Goal: Task Accomplishment & Management: Use online tool/utility

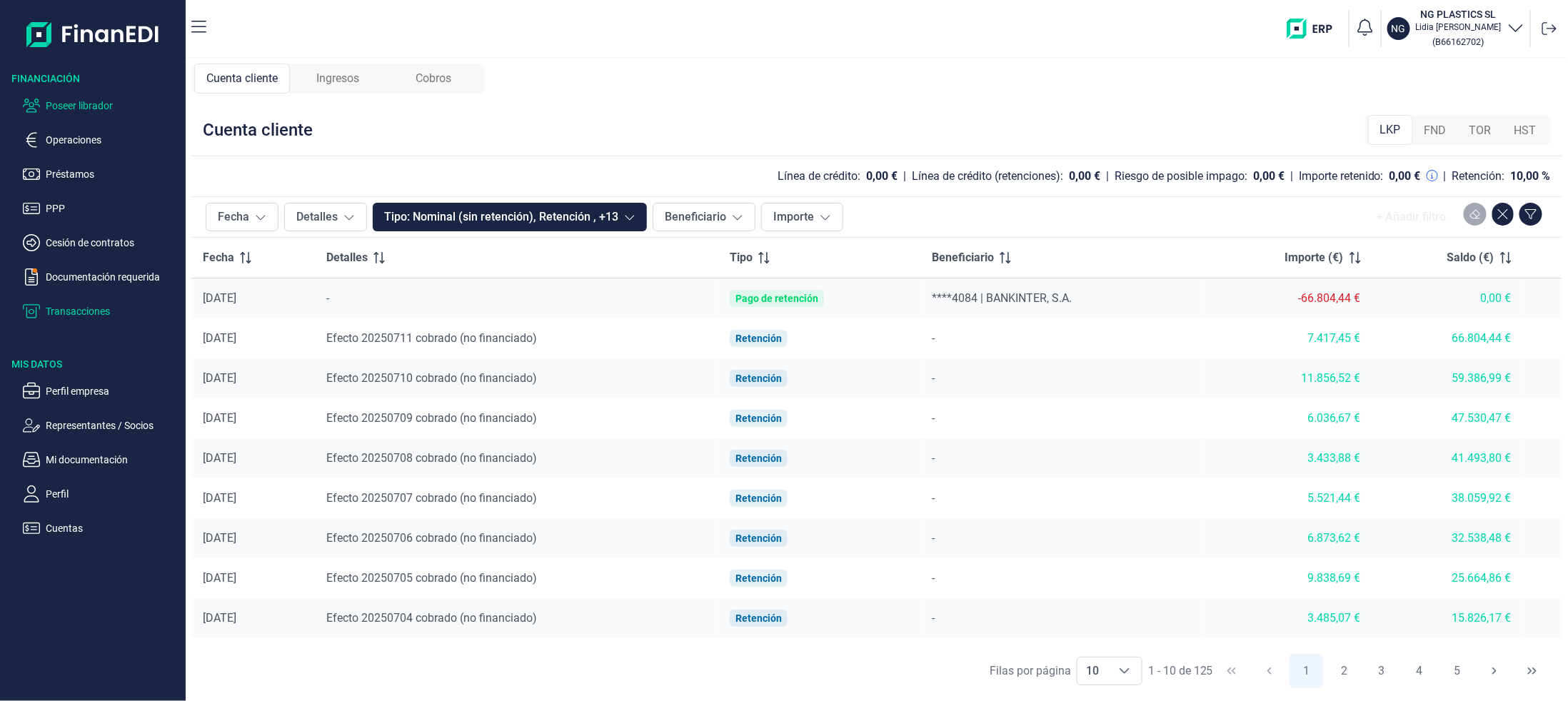
click at [93, 100] on p "Poseer librador" at bounding box center [113, 105] width 134 height 17
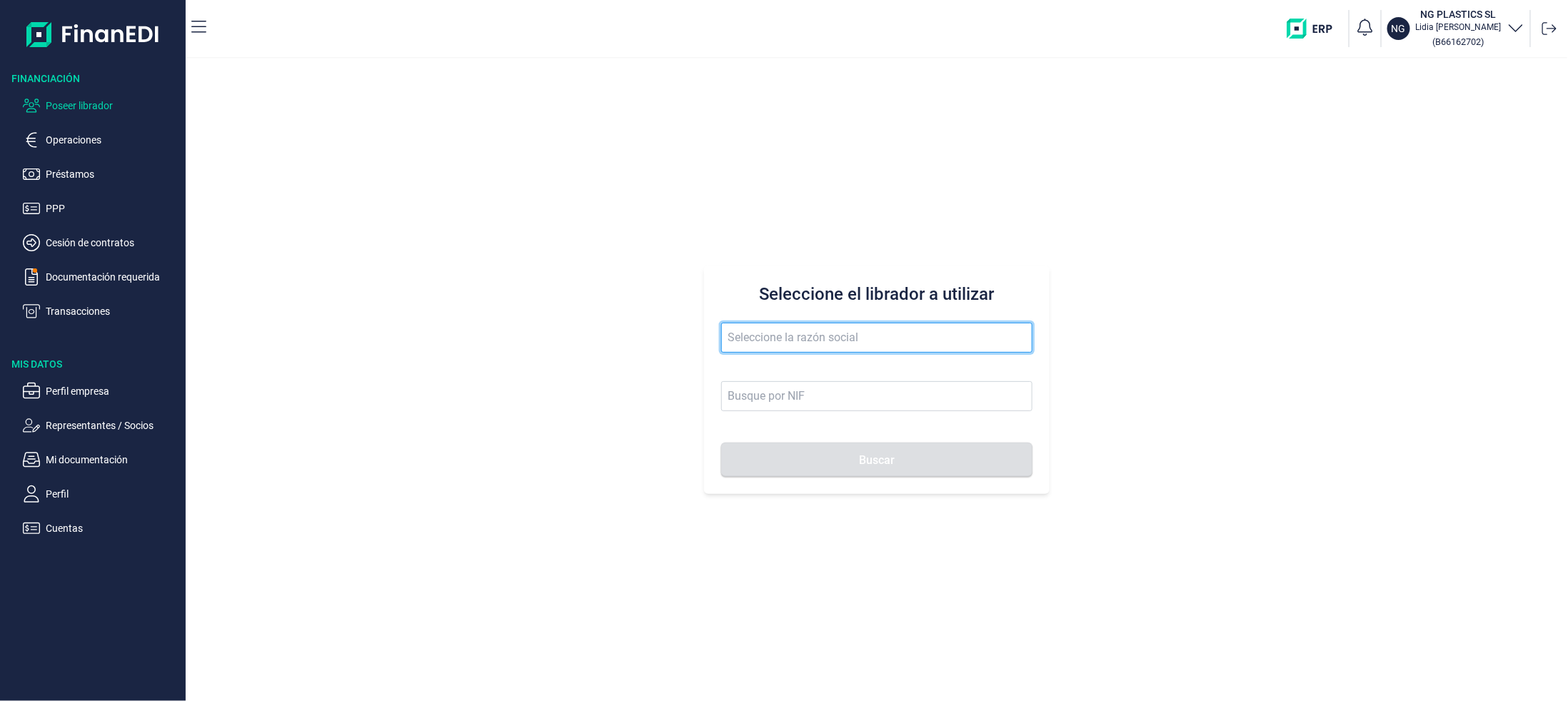
click at [786, 341] on input "text" at bounding box center [877, 337] width 311 height 30
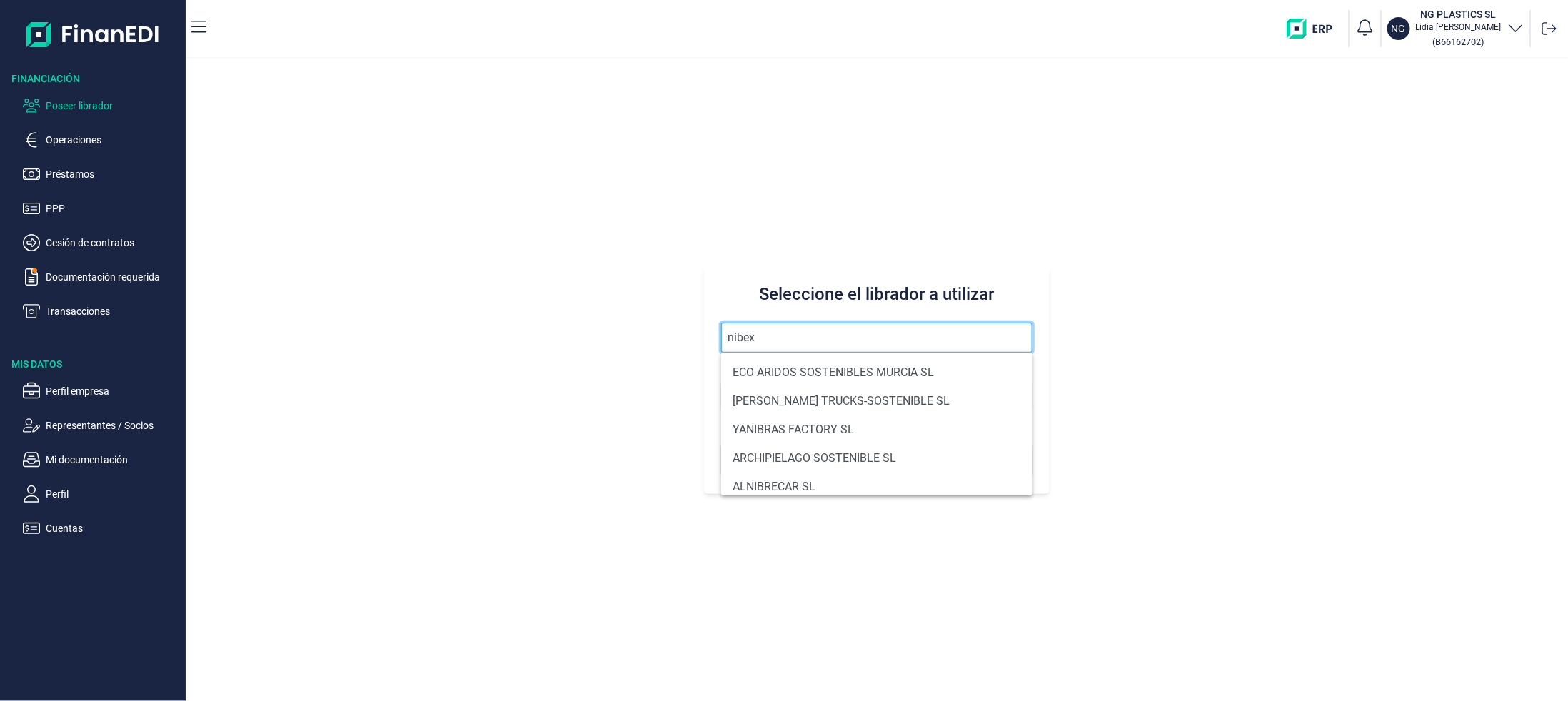
click at [721, 443] on button "Buscar" at bounding box center [877, 460] width 311 height 35
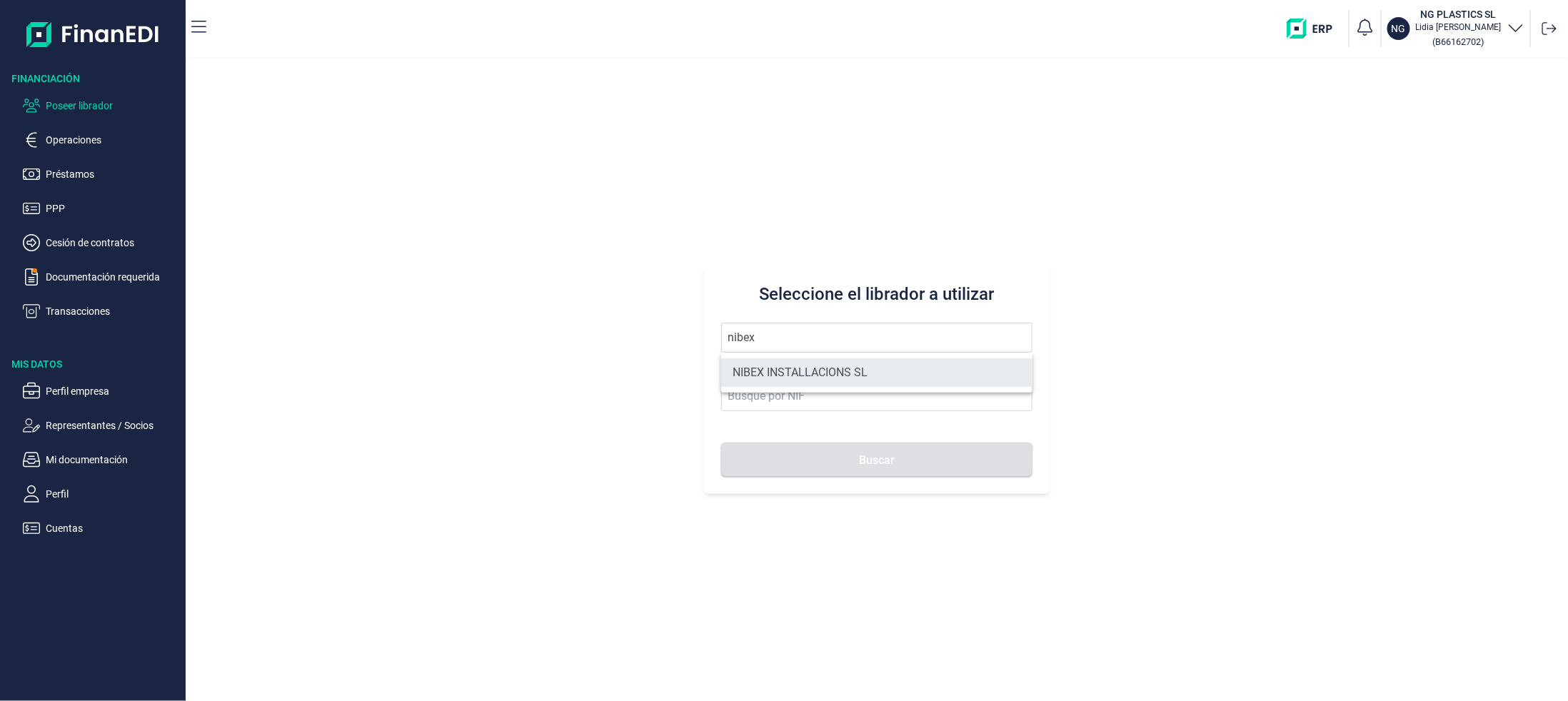
click at [783, 378] on li "NIBEX INSTALLACIONS SL" at bounding box center [877, 372] width 311 height 29
type input "NIBEX INSTALLACIONS SL"
type input "B65526071"
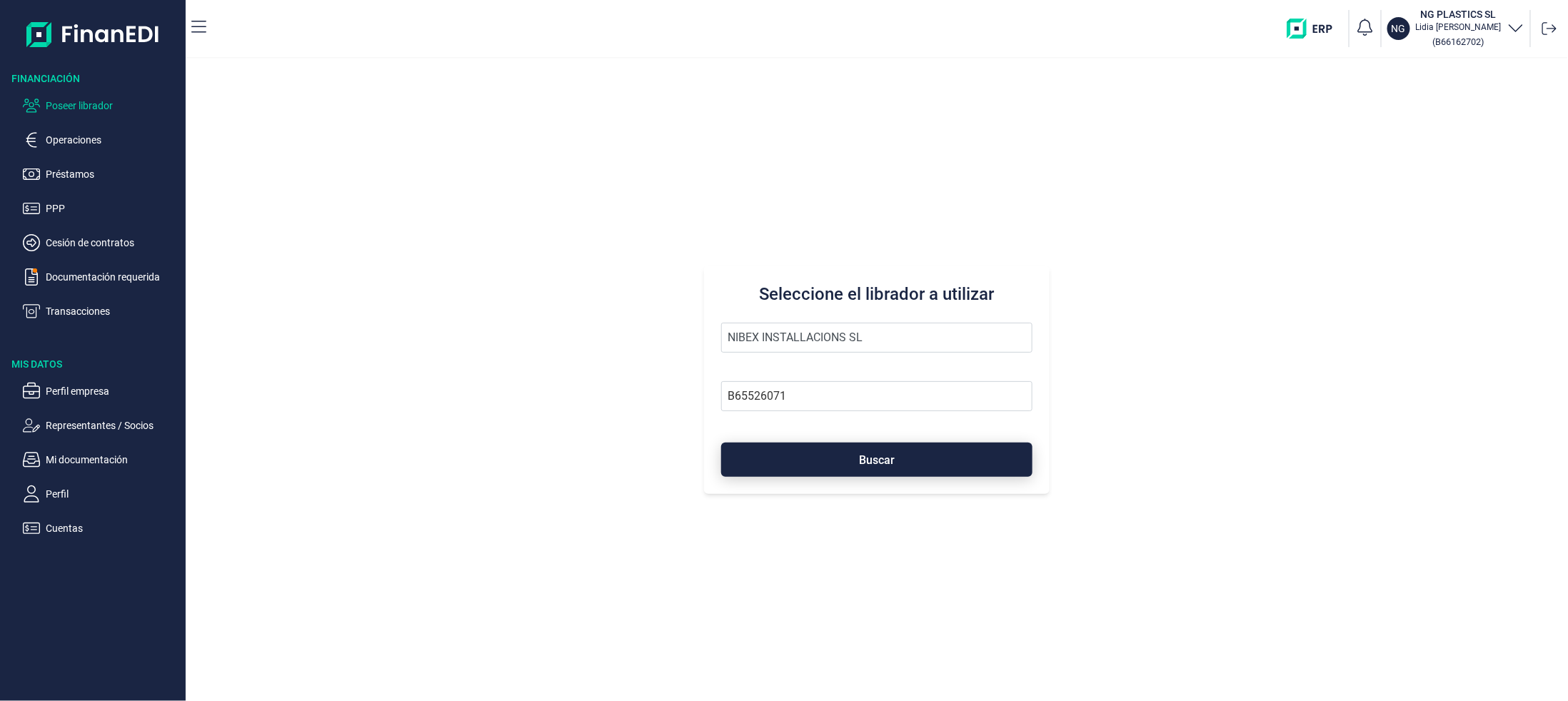
click at [814, 455] on button "Buscar" at bounding box center [877, 460] width 311 height 35
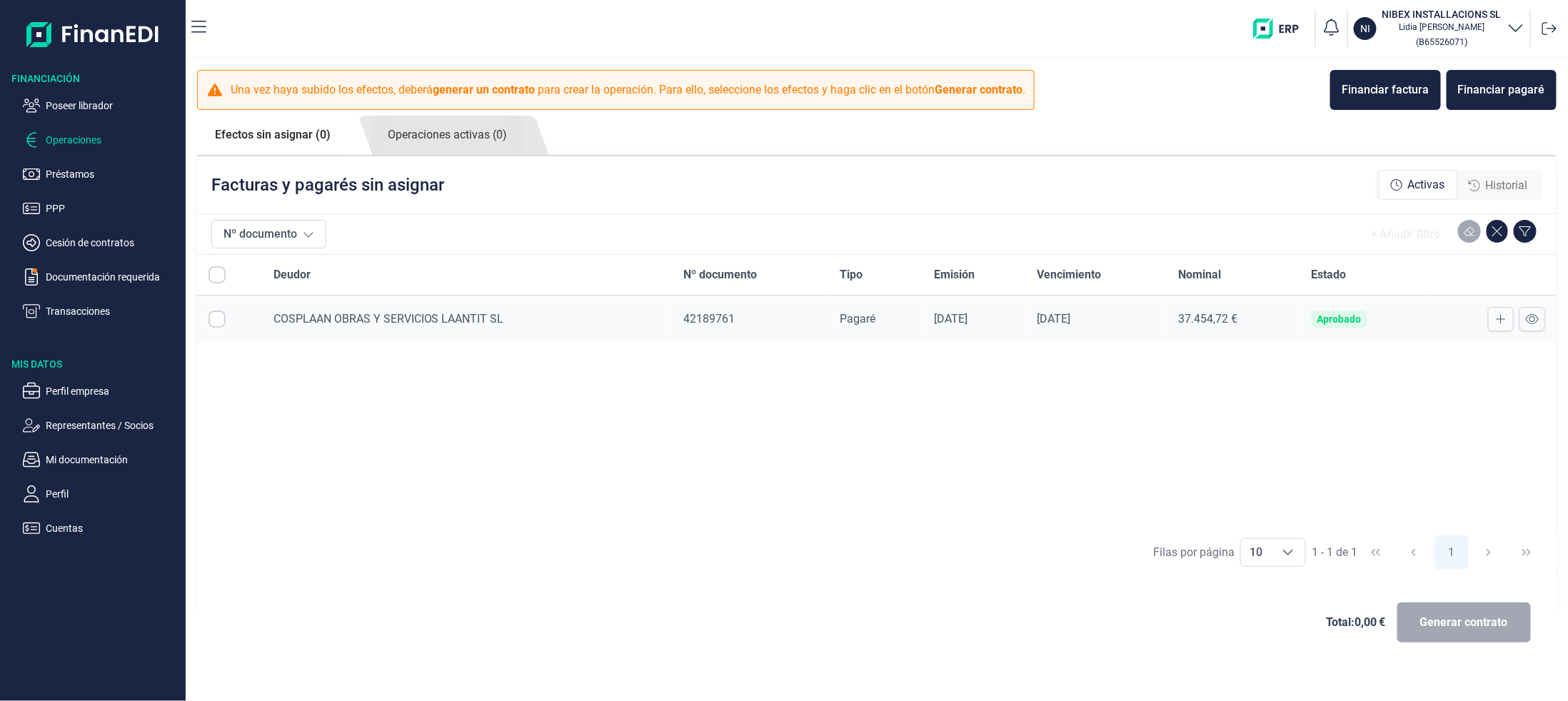
checkbox input "true"
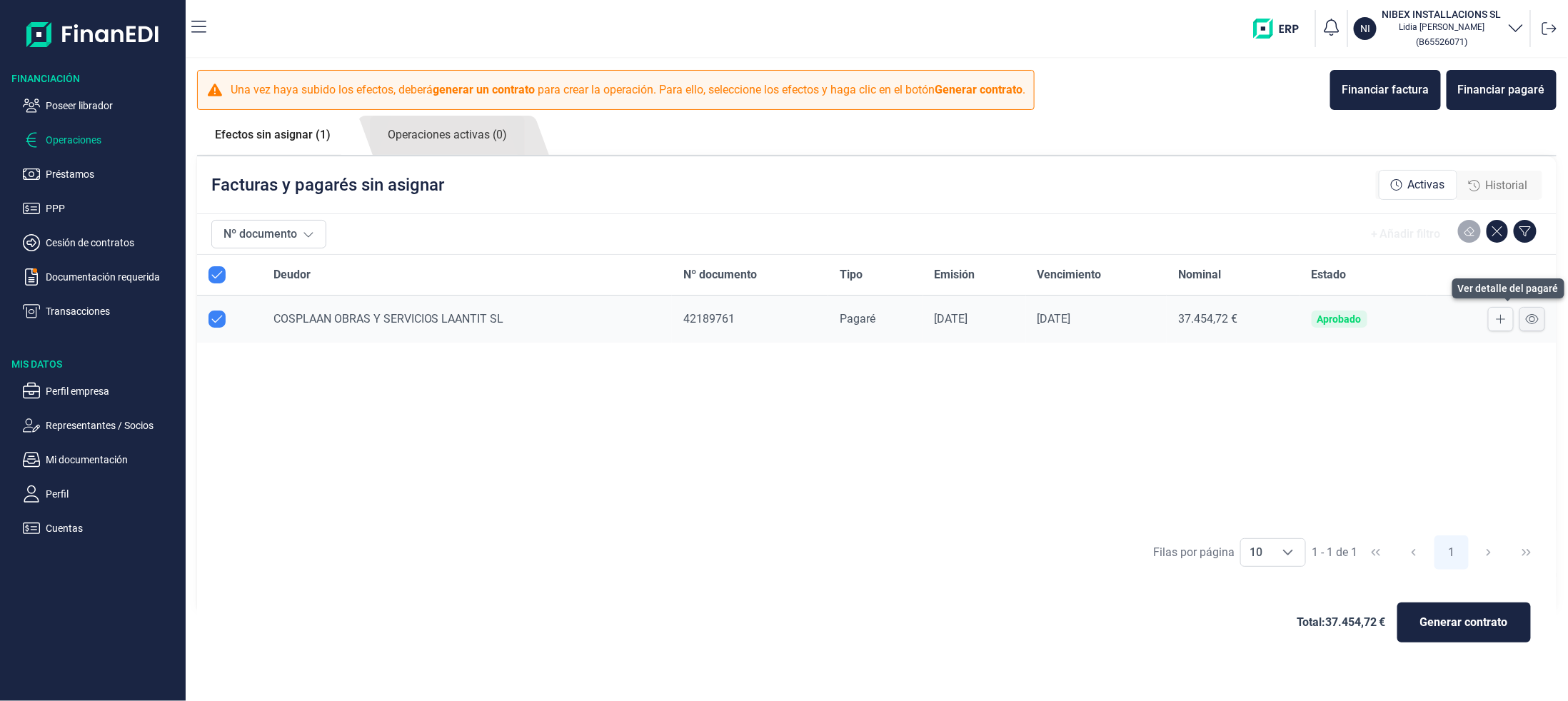
click at [1528, 310] on button at bounding box center [1532, 318] width 26 height 24
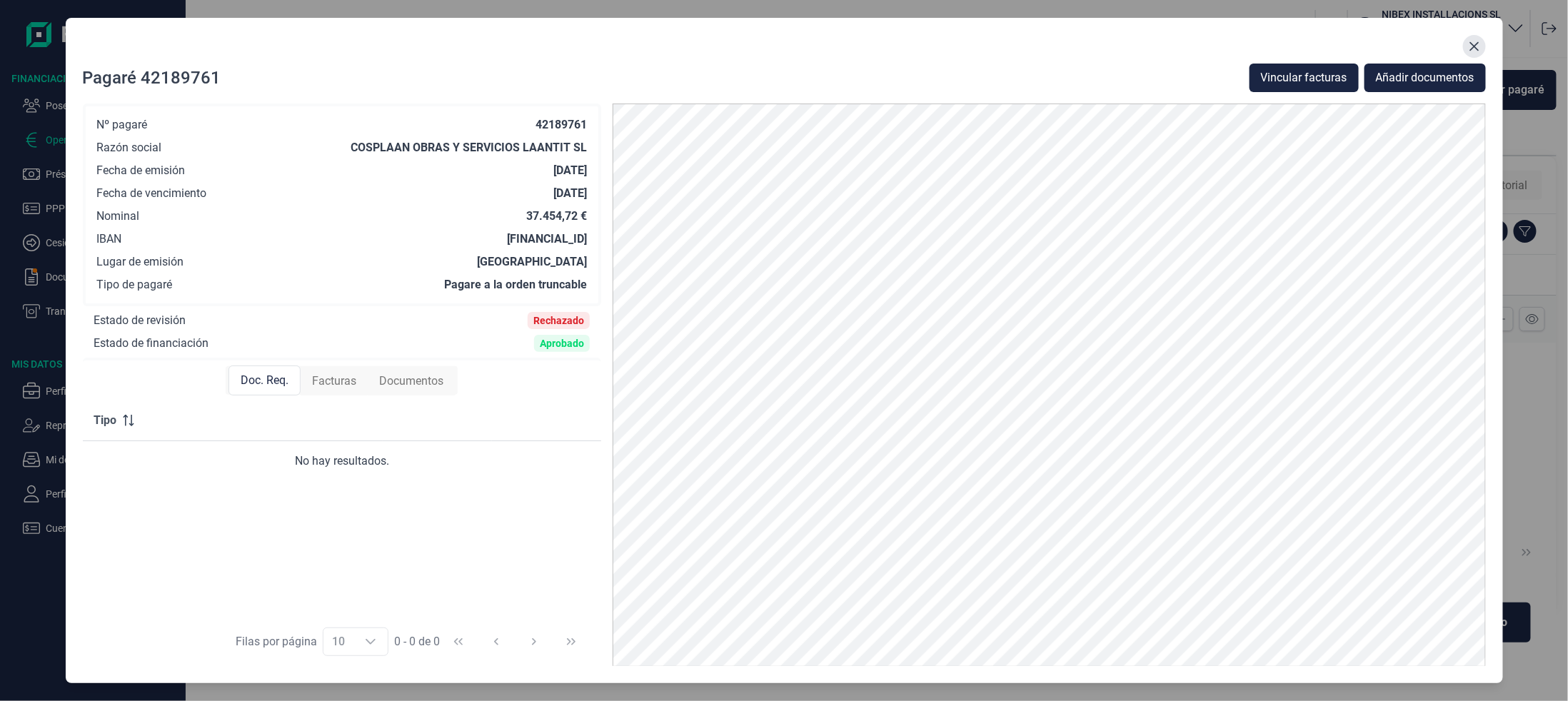
click at [1481, 46] on button "Close" at bounding box center [1474, 47] width 23 height 23
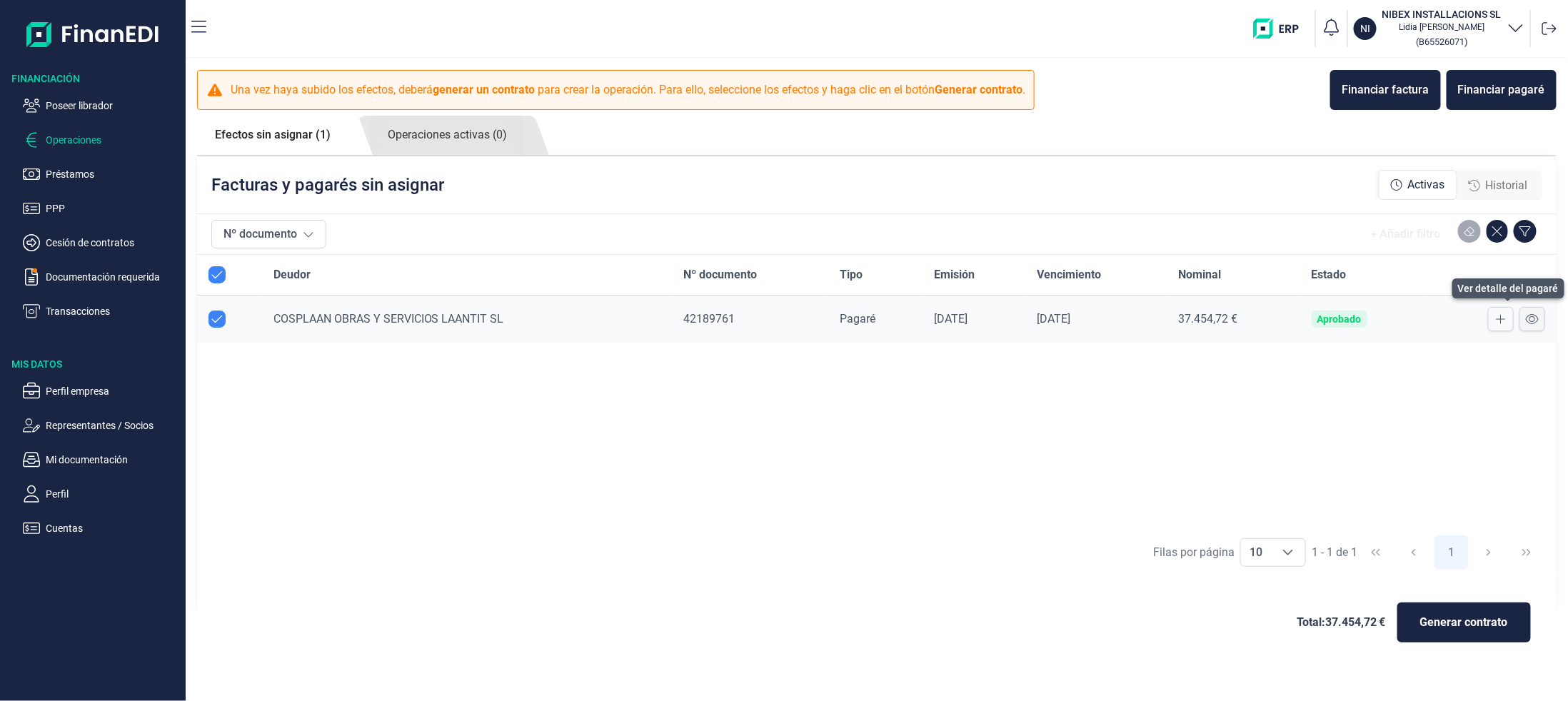
click at [1531, 323] on icon at bounding box center [1533, 319] width 13 height 12
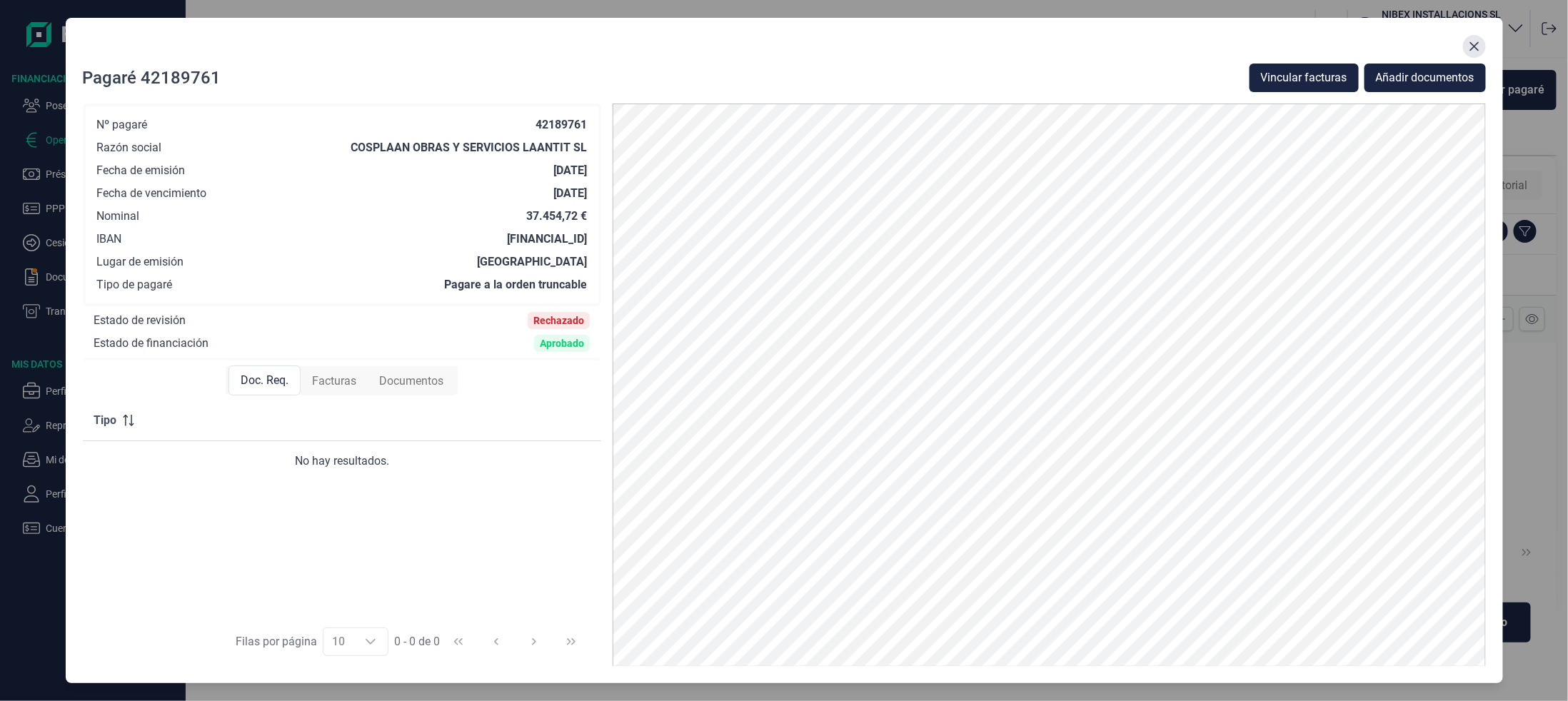
click at [1480, 45] on button "Close" at bounding box center [1474, 47] width 23 height 23
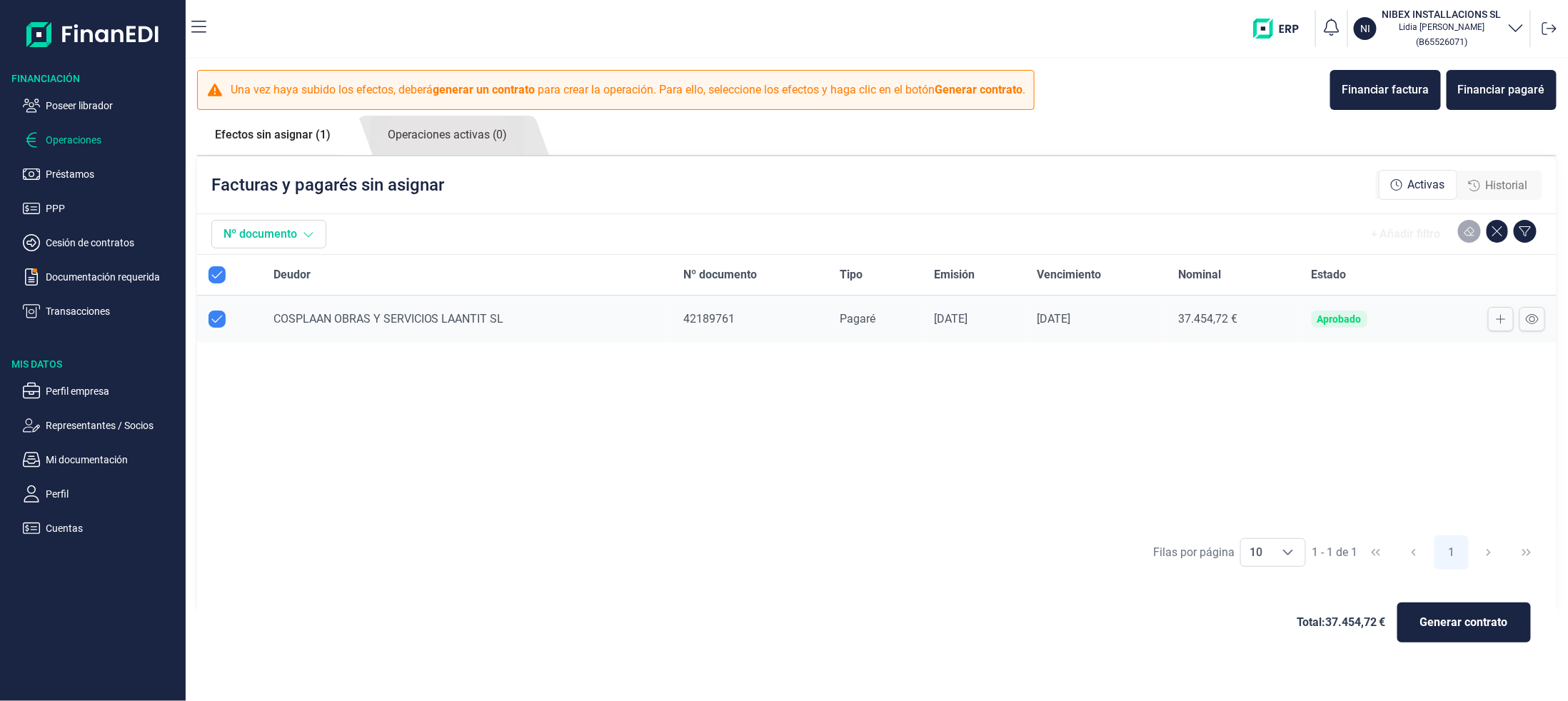
click at [267, 235] on button "Nº documento" at bounding box center [269, 234] width 115 height 29
click at [1500, 184] on span "Historial" at bounding box center [1506, 185] width 42 height 17
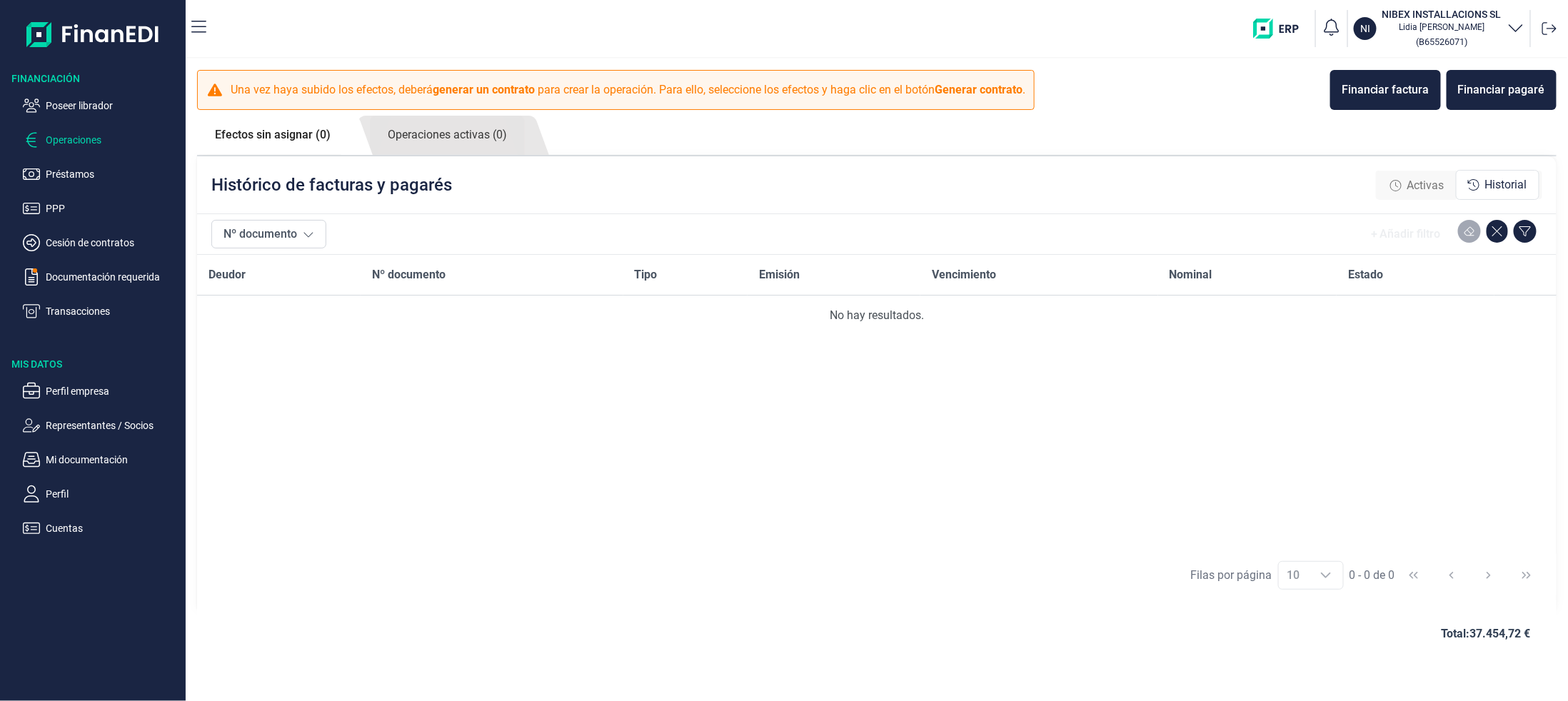
click at [1407, 180] on span "Activas" at bounding box center [1426, 185] width 37 height 17
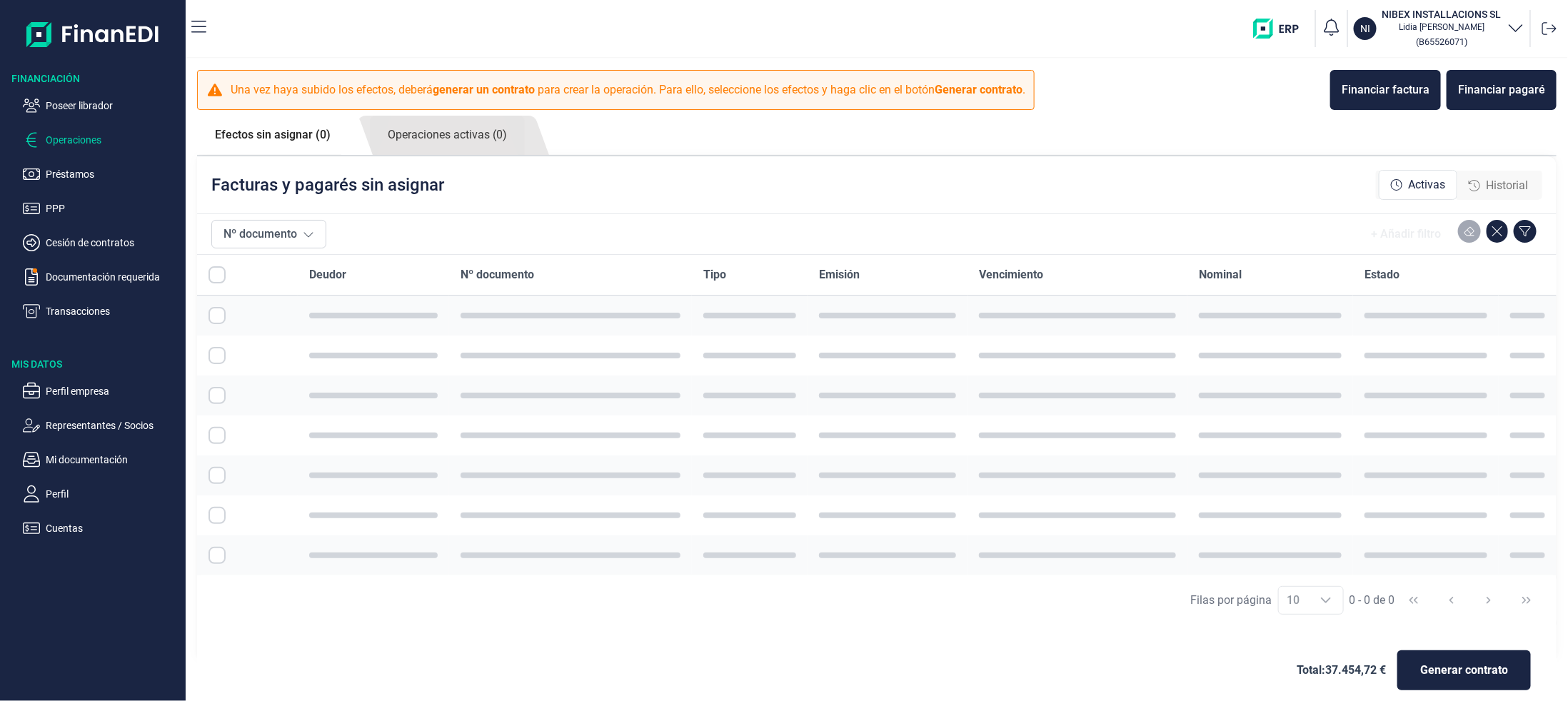
checkbox input "true"
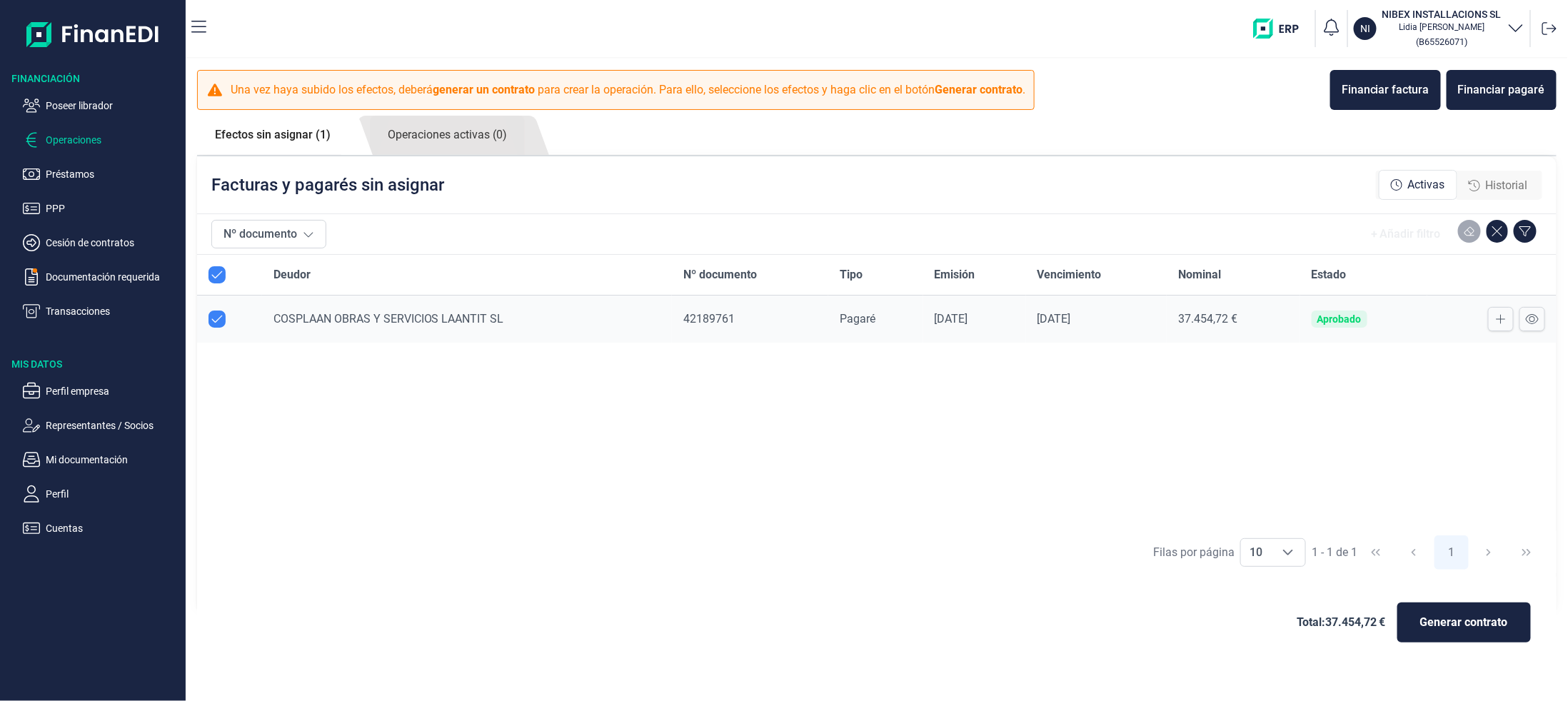
click at [218, 322] on input "Row Unselected null" at bounding box center [216, 318] width 17 height 17
checkbox input "false"
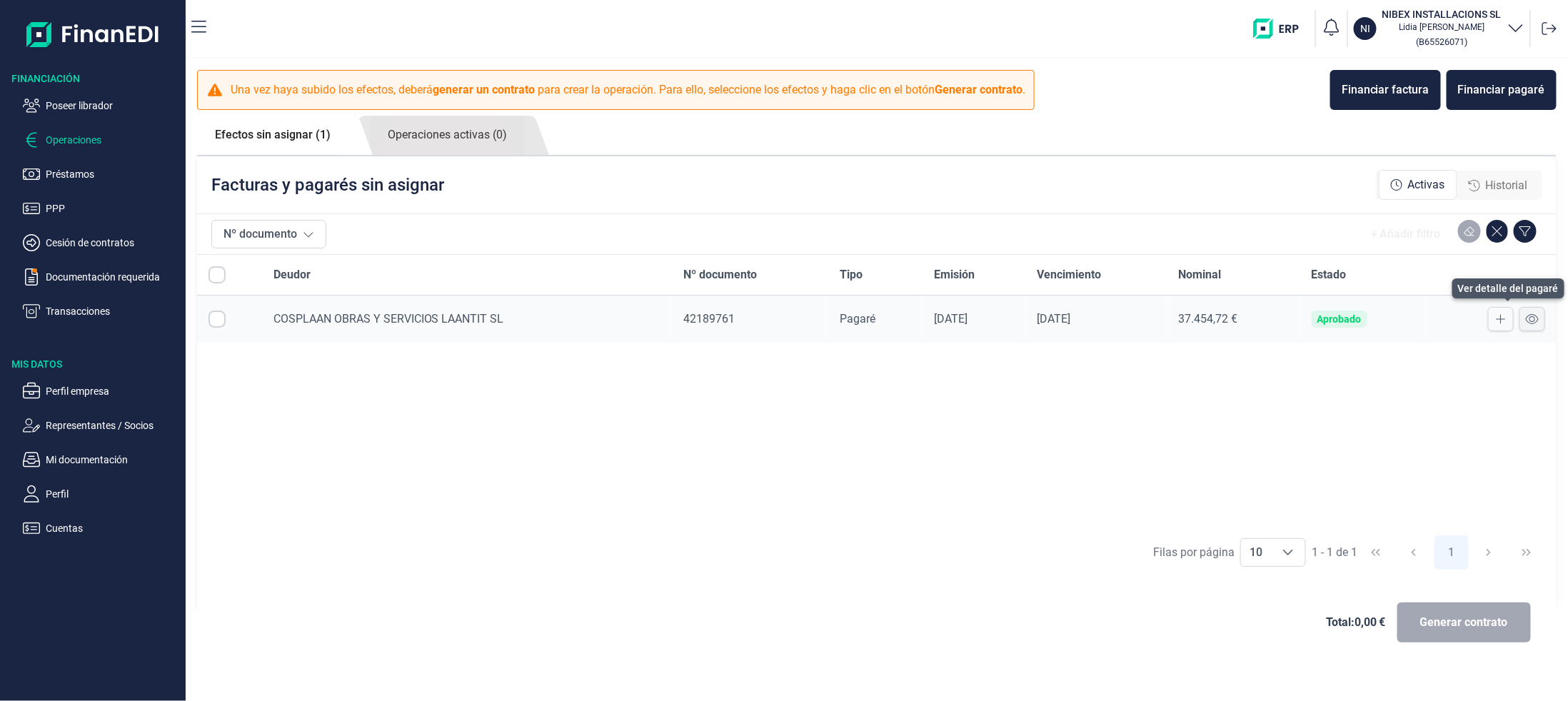
click at [1531, 315] on icon at bounding box center [1533, 319] width 13 height 12
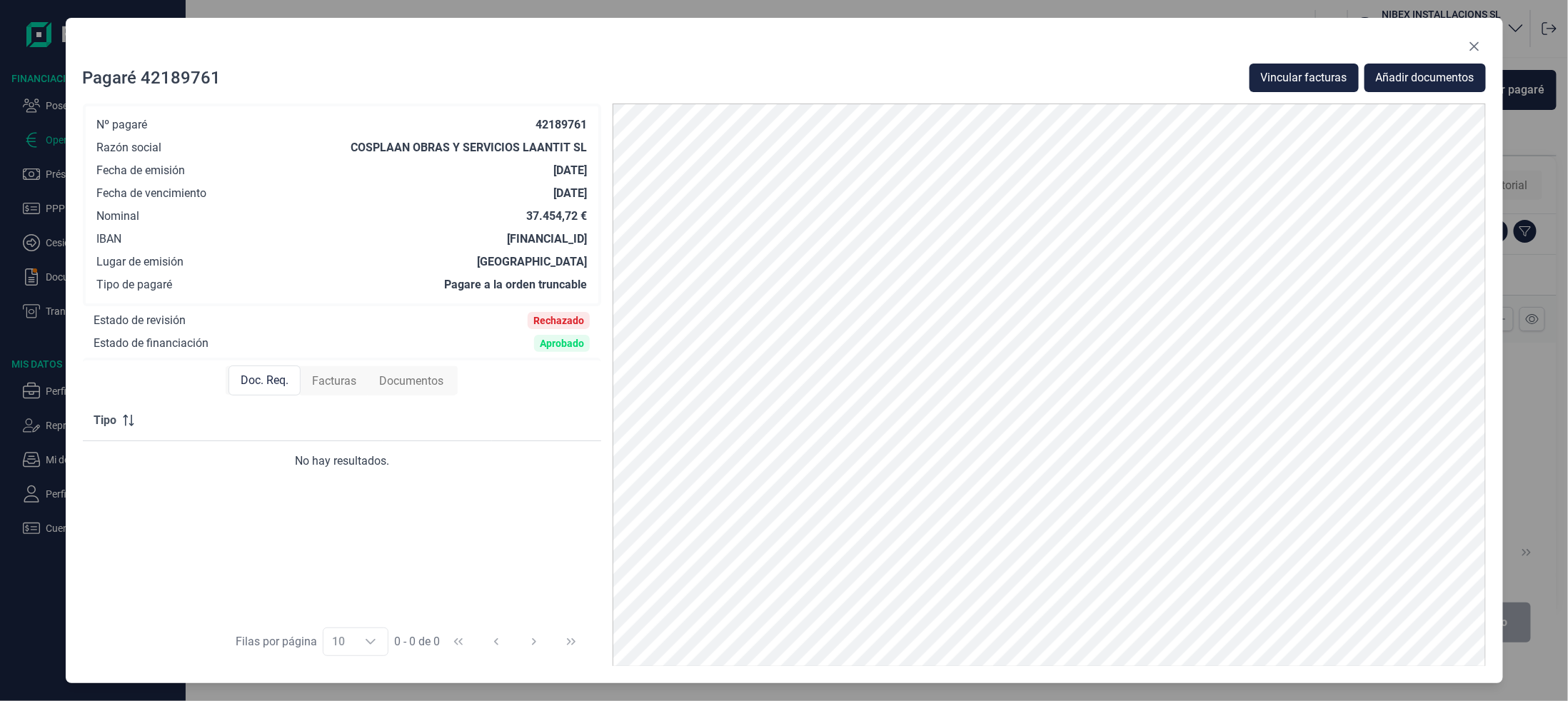
click at [1487, 41] on div "Pagaré 42189761 Vincular facturas Añadir documentos Nº pagaré 42189761 Razón so…" at bounding box center [784, 350] width 1437 height 666
click at [1483, 45] on button "Close" at bounding box center [1474, 47] width 23 height 23
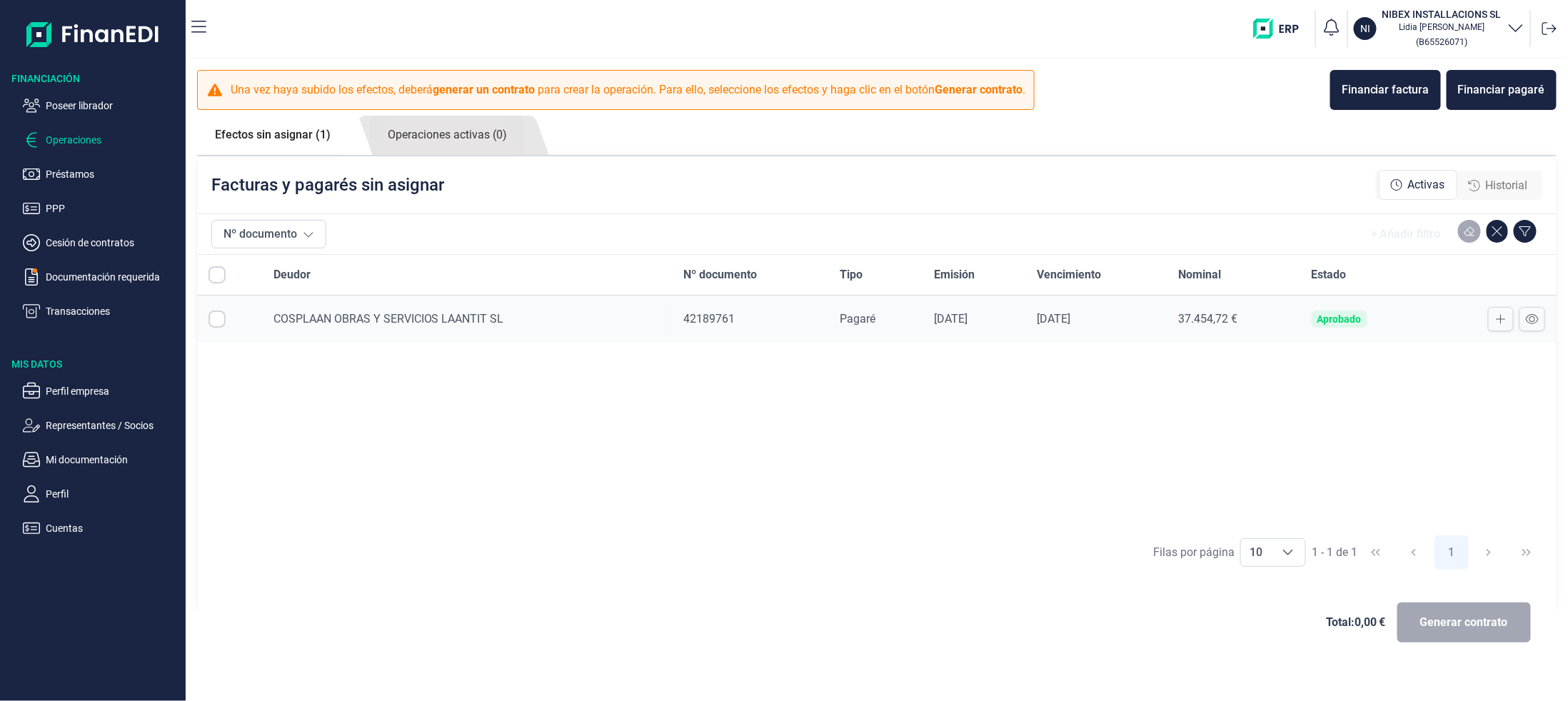
click at [218, 323] on input "Row Selected null" at bounding box center [216, 318] width 17 height 17
checkbox input "true"
click at [1487, 185] on span "Historial" at bounding box center [1506, 185] width 42 height 17
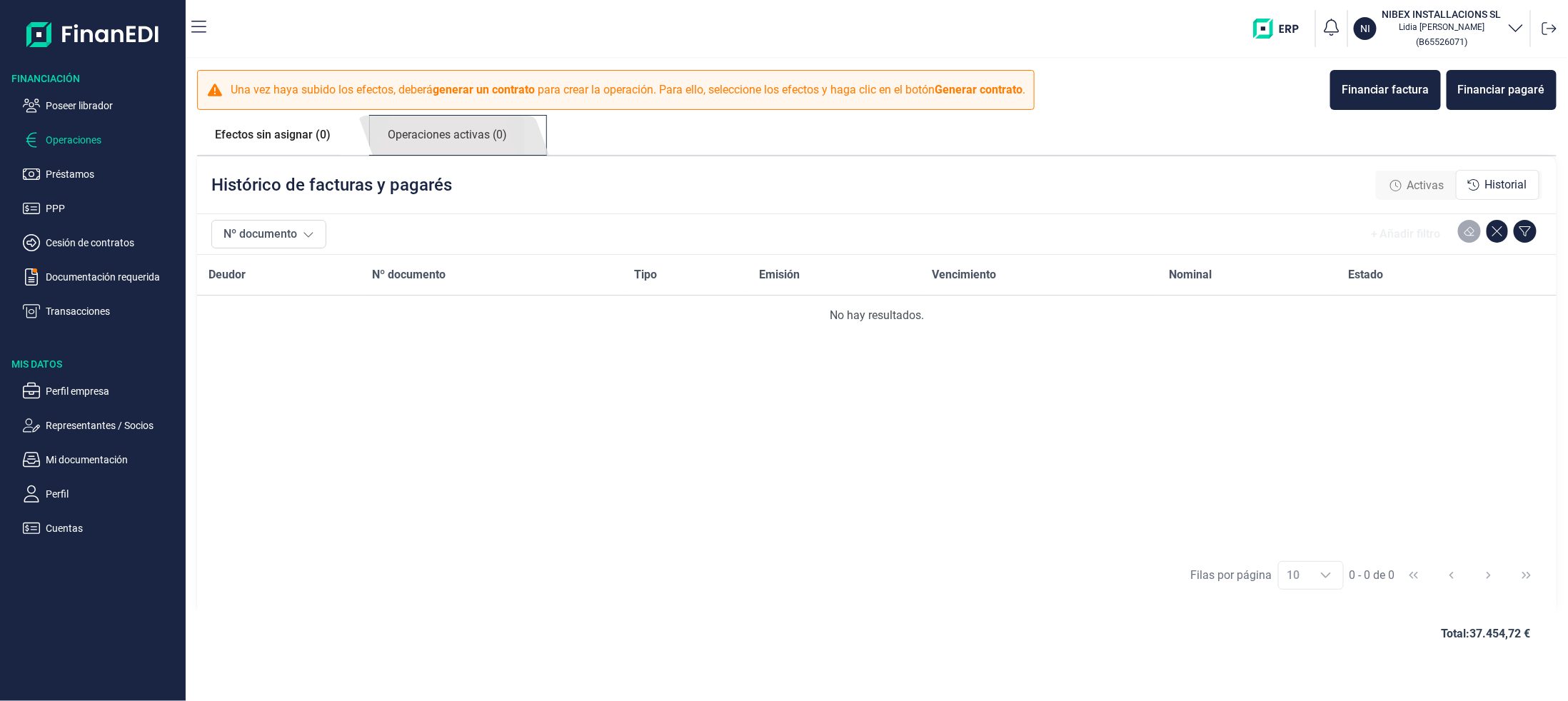
click at [504, 140] on link "Operaciones activas (0)" at bounding box center [447, 136] width 155 height 39
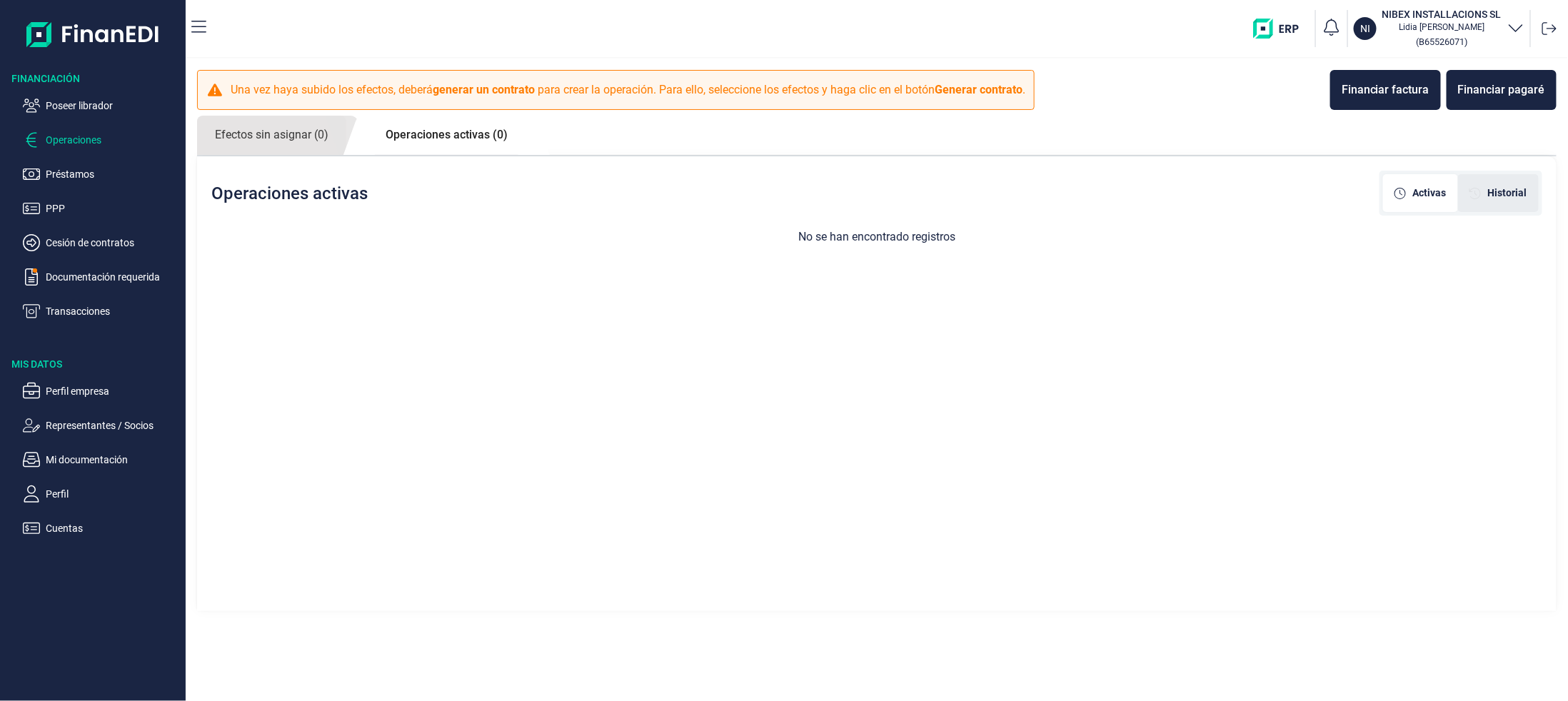
click at [1515, 197] on span "Historial" at bounding box center [1508, 193] width 40 height 15
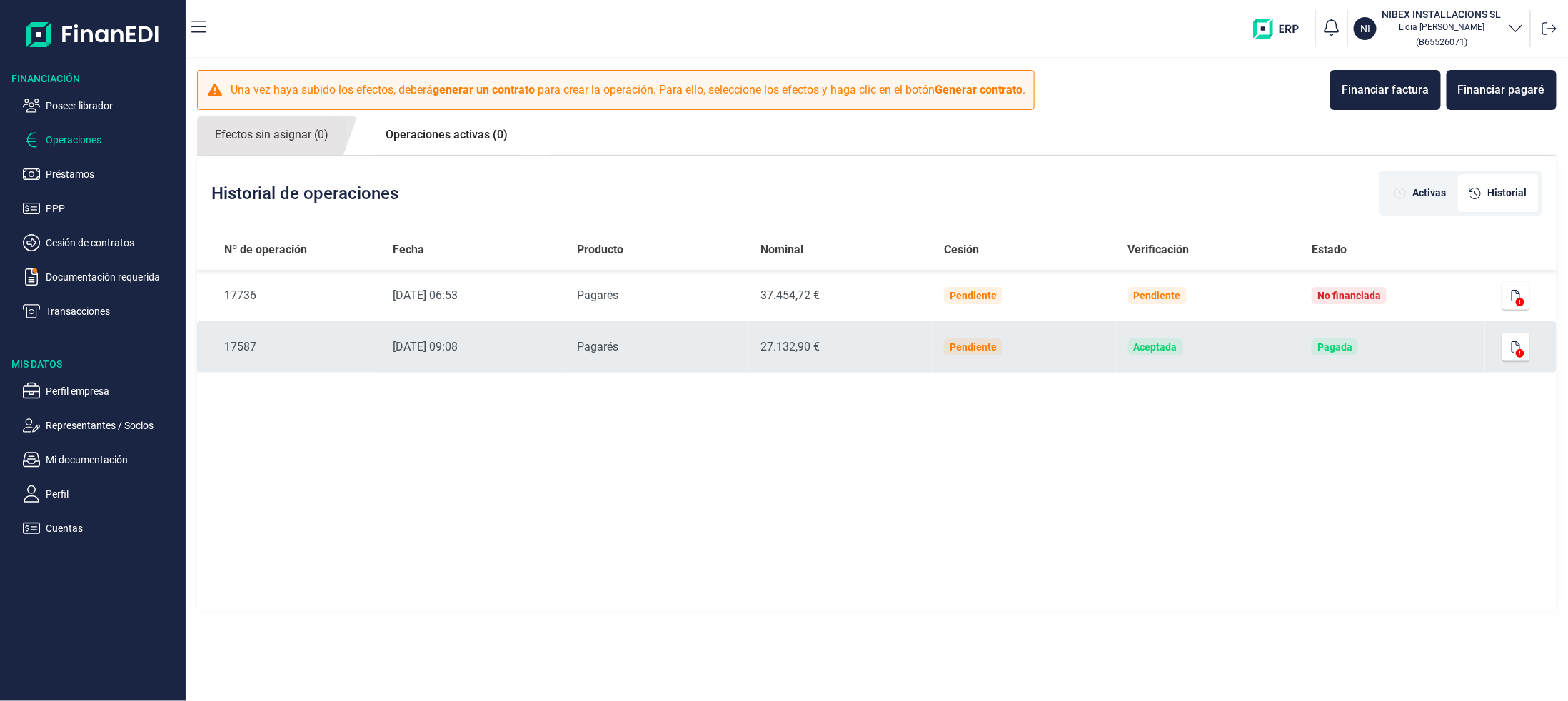
click at [1521, 353] on icon at bounding box center [1519, 353] width 8 height 8
click at [1510, 348] on button "button" at bounding box center [1515, 346] width 27 height 29
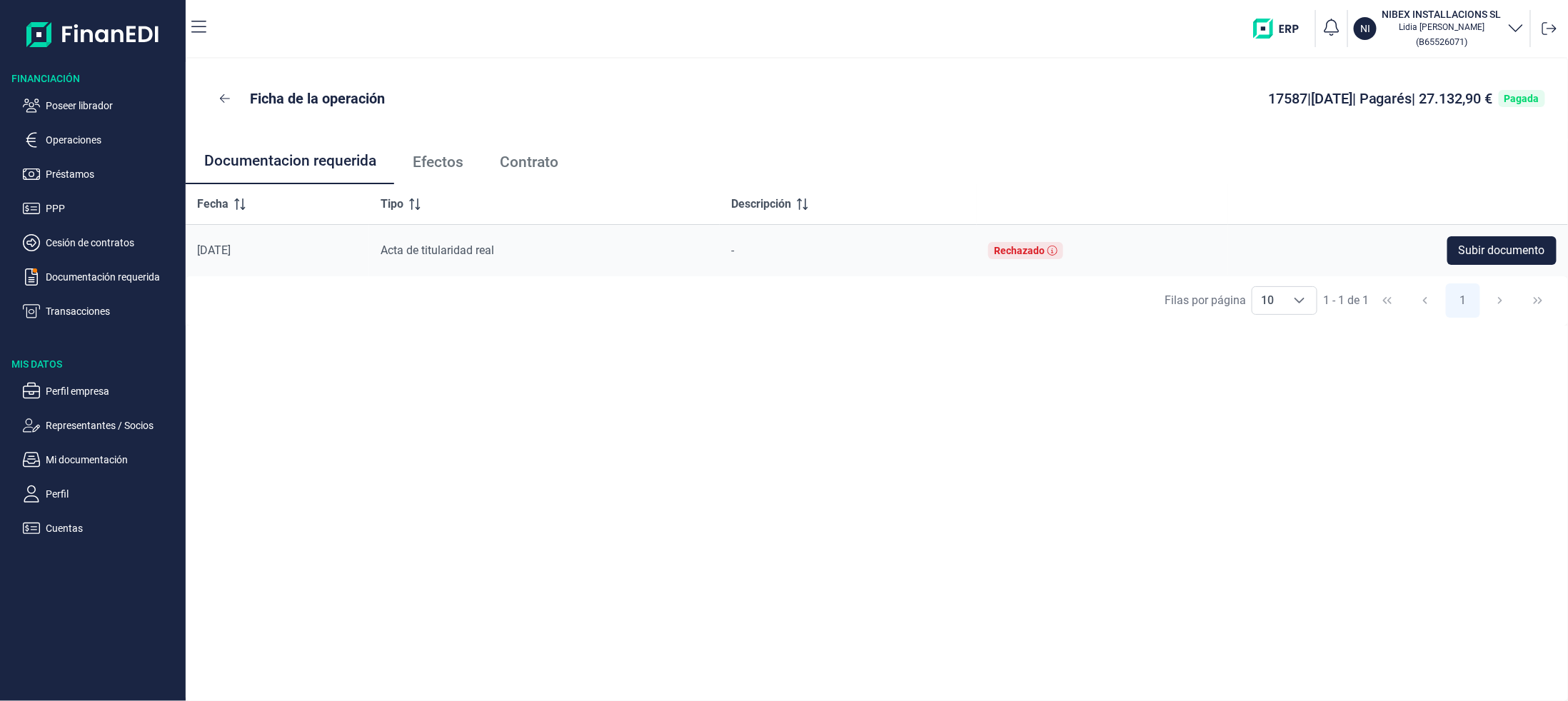
click at [546, 173] on link "Contrato" at bounding box center [528, 161] width 95 height 47
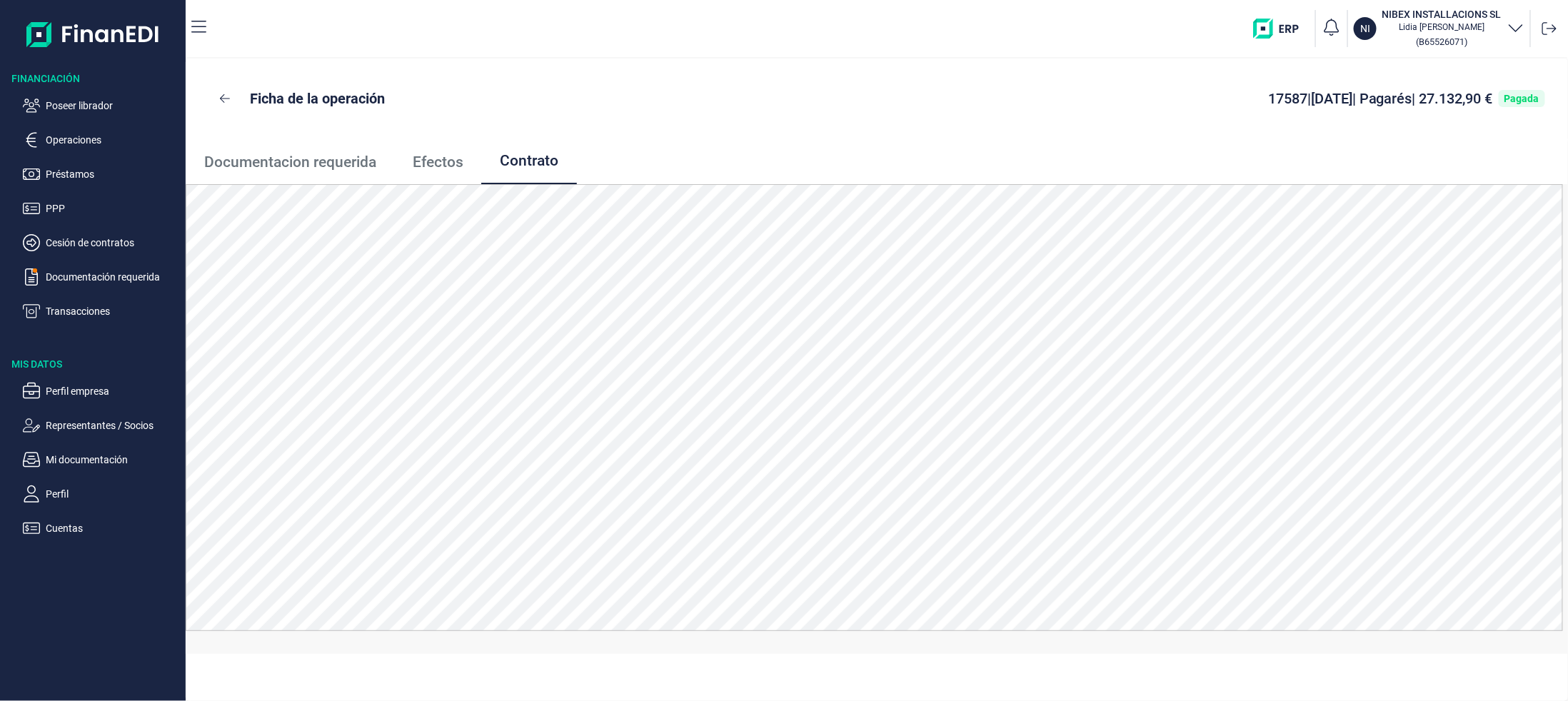
click at [426, 168] on span "Efectos" at bounding box center [438, 162] width 51 height 15
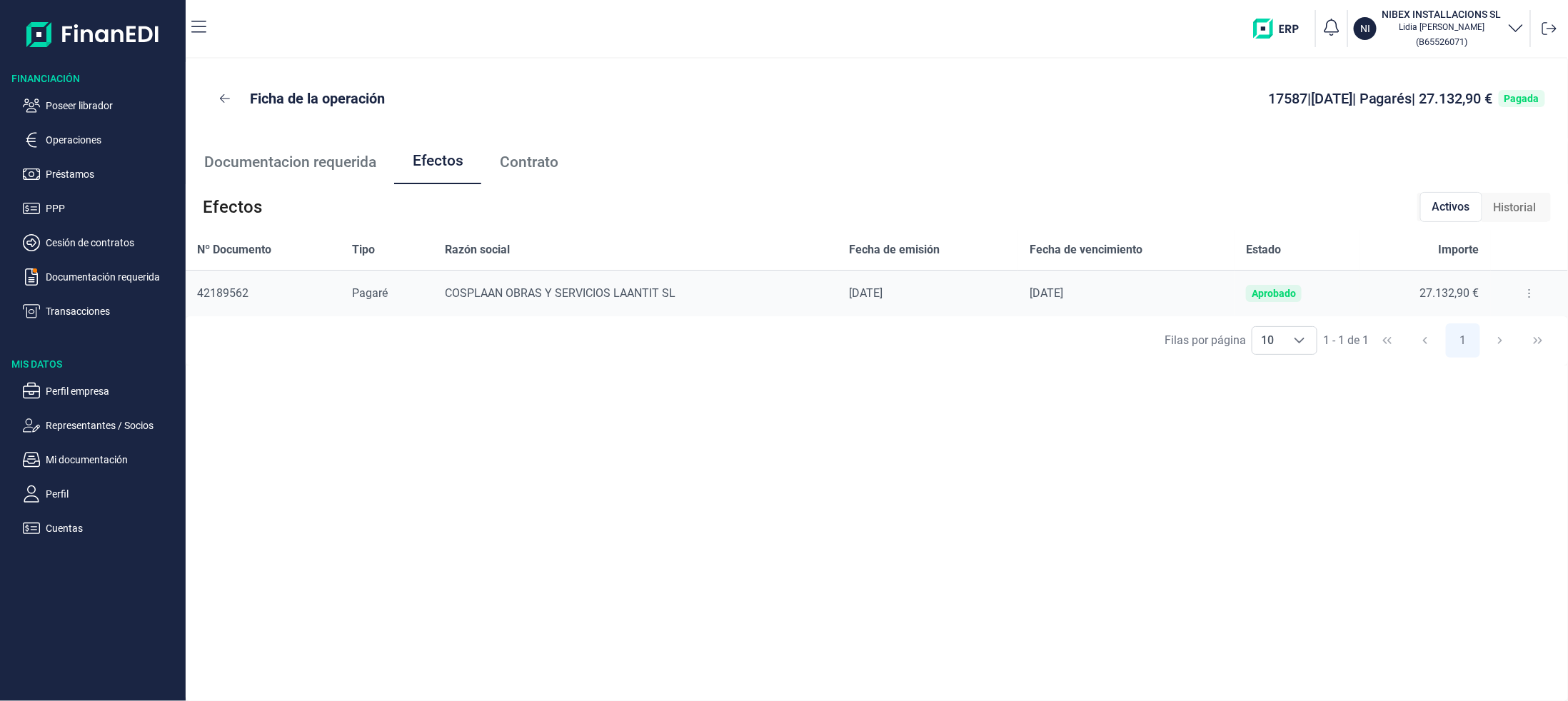
click at [1531, 299] on button at bounding box center [1528, 294] width 26 height 23
click at [1440, 330] on icon "Detalles efecto" at bounding box center [1435, 329] width 14 height 10
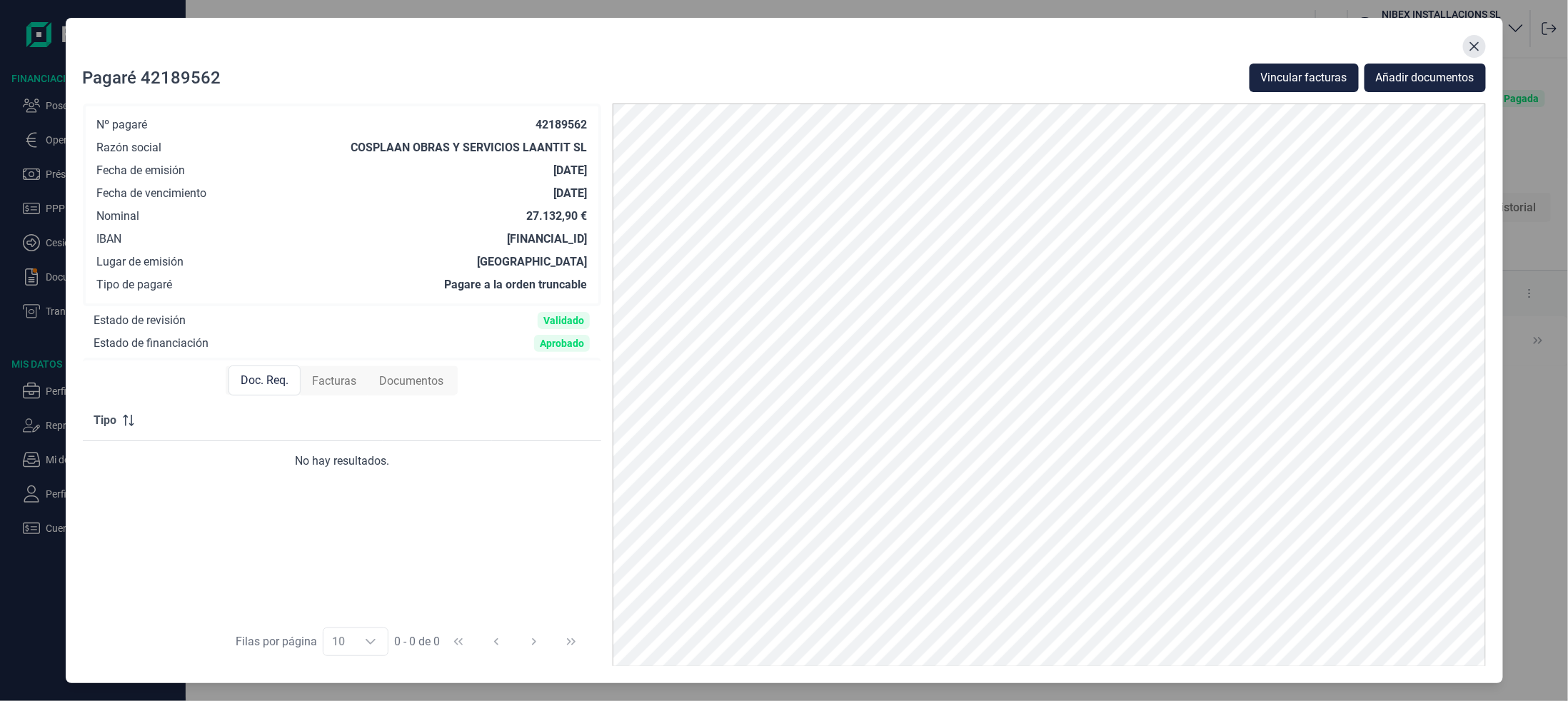
click at [1473, 44] on icon "Close" at bounding box center [1474, 46] width 12 height 12
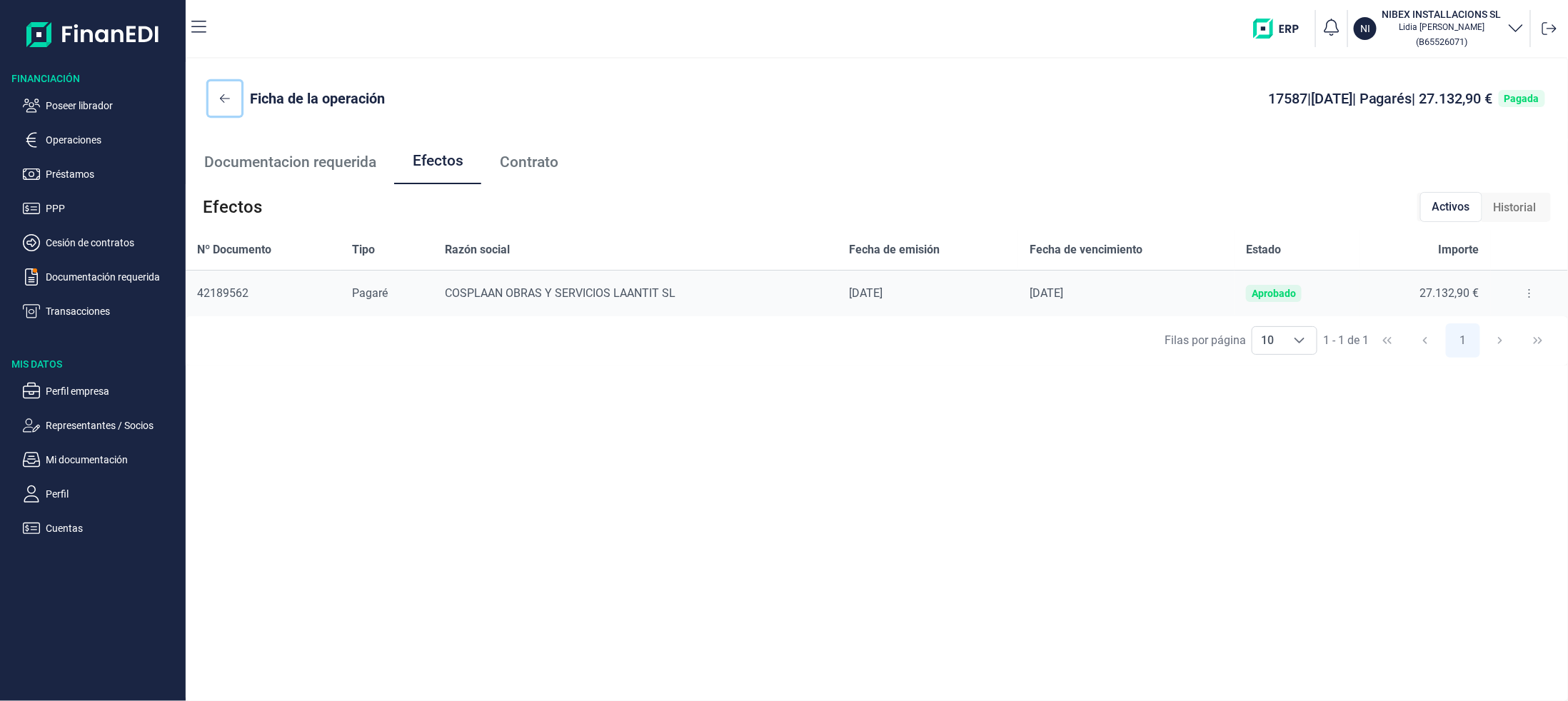
click at [227, 101] on icon at bounding box center [225, 99] width 10 height 12
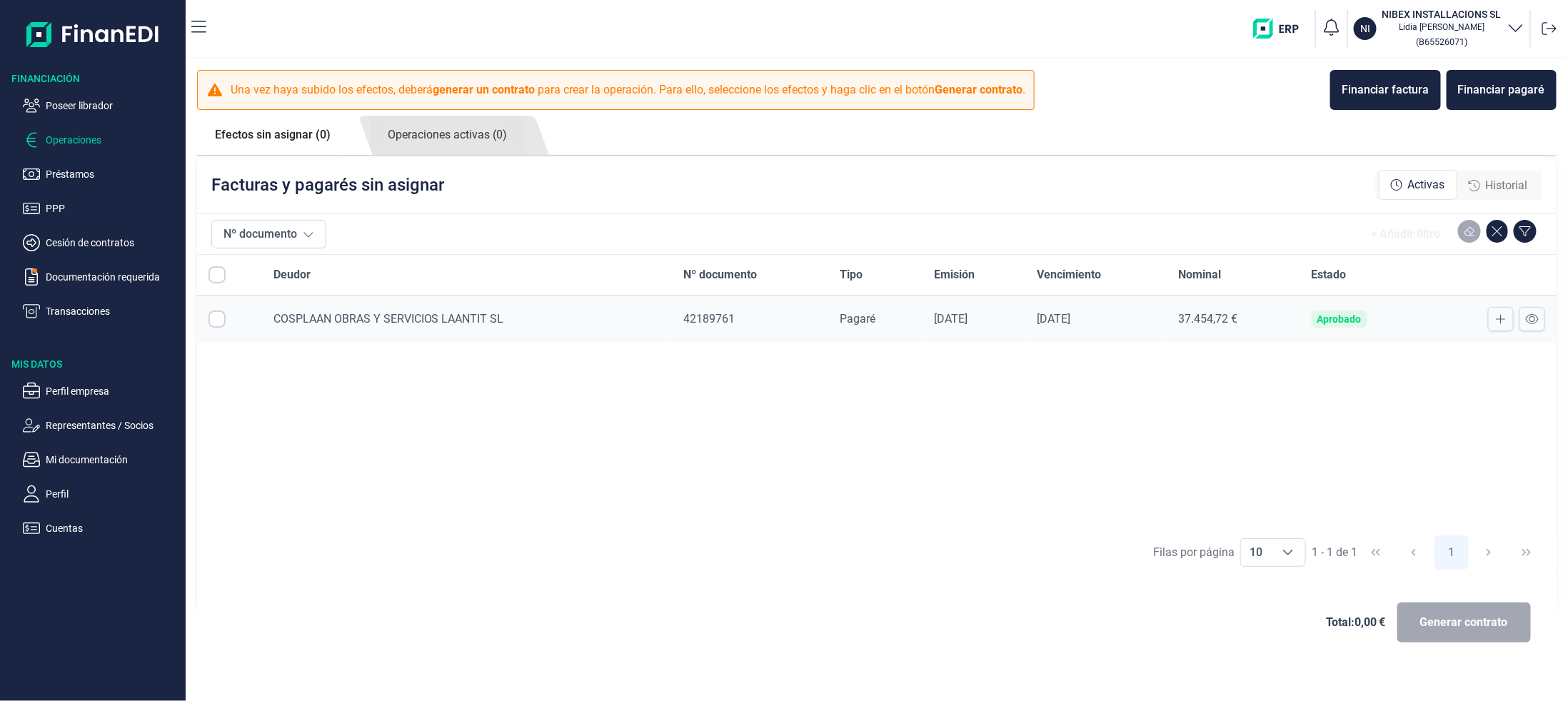
checkbox input "true"
